Goal: Entertainment & Leisure: Consume media (video, audio)

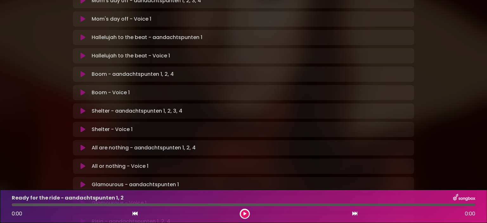
scroll to position [317, 0]
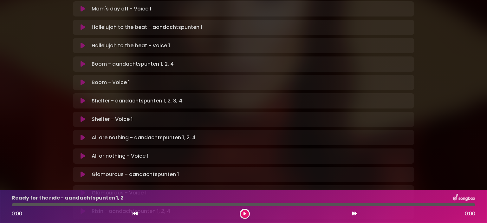
click at [82, 134] on icon at bounding box center [82, 137] width 5 height 6
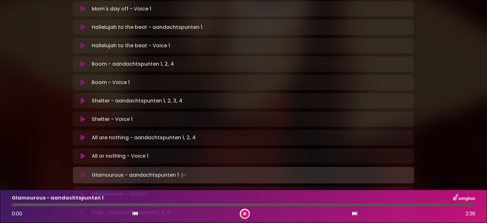
click at [83, 153] on icon at bounding box center [82, 156] width 5 height 6
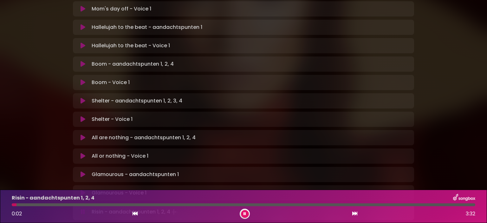
click at [83, 189] on icon at bounding box center [82, 192] width 5 height 6
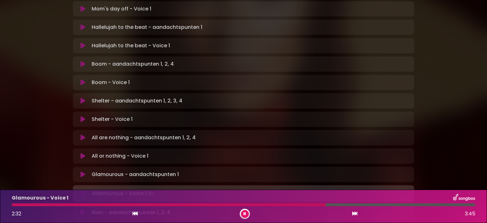
drag, startPoint x: 322, startPoint y: 203, endPoint x: 203, endPoint y: 204, distance: 119.4
click at [203, 204] on div "Glamourous - Voice 1 2:32 3:45" at bounding box center [243, 206] width 471 height 25
drag, startPoint x: 327, startPoint y: 204, endPoint x: 199, endPoint y: 222, distance: 129.3
click at [193, 218] on div "Glamourous - Voice 1 1:28 3:45" at bounding box center [243, 206] width 471 height 25
click at [244, 212] on icon at bounding box center [244, 214] width 3 height 4
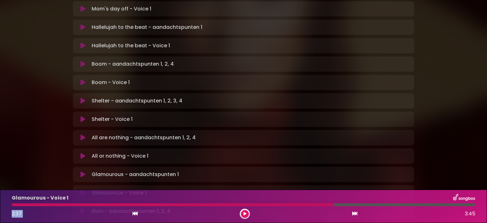
click at [82, 189] on icon at bounding box center [82, 192] width 5 height 6
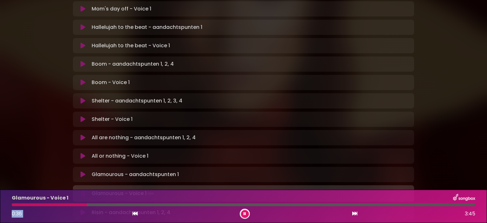
click at [84, 171] on icon at bounding box center [82, 174] width 5 height 6
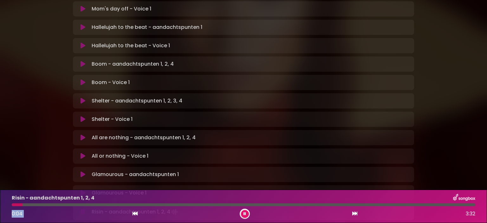
click at [82, 189] on icon at bounding box center [82, 192] width 5 height 6
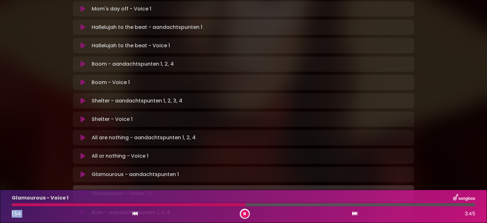
click at [245, 212] on icon at bounding box center [244, 214] width 3 height 4
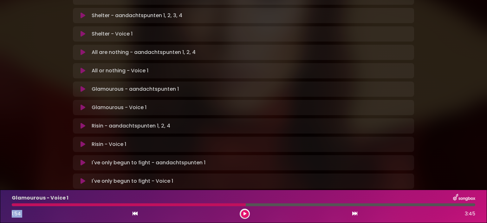
scroll to position [412, 0]
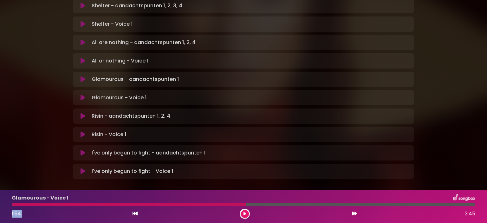
click at [82, 113] on icon at bounding box center [82, 116] width 5 height 6
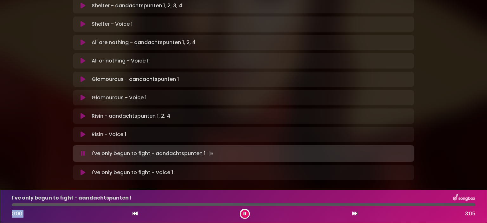
click at [83, 131] on icon at bounding box center [82, 134] width 5 height 6
click at [85, 113] on icon at bounding box center [82, 116] width 5 height 6
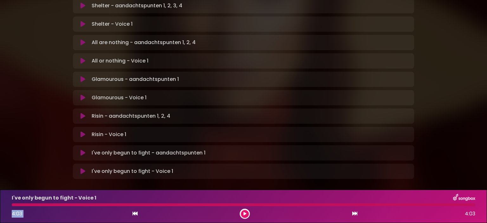
click at [82, 168] on icon at bounding box center [82, 171] width 5 height 6
